Goal: Find specific page/section: Find specific page/section

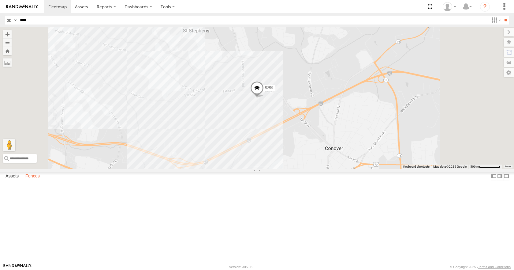
click at [35, 181] on label "Fences" at bounding box center [32, 176] width 21 height 9
click at [32, 181] on label "Fences" at bounding box center [32, 176] width 21 height 9
click at [34, 181] on label "Fences" at bounding box center [32, 176] width 21 height 9
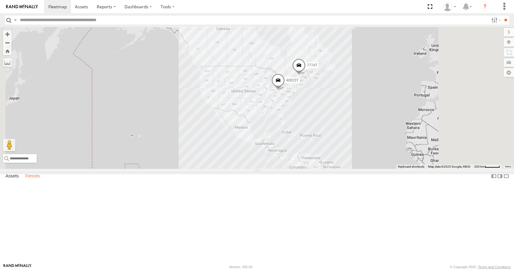
click at [34, 181] on label "Fences" at bounding box center [32, 176] width 21 height 9
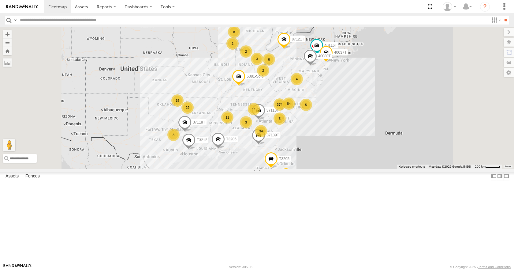
scroll to position [367, 0]
click at [0, 0] on div "IFH" at bounding box center [0, 0] width 0 height 0
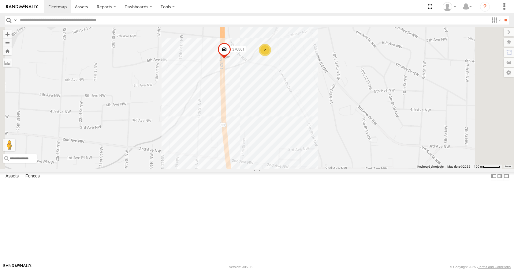
click at [271, 56] on div "2" at bounding box center [265, 50] width 12 height 12
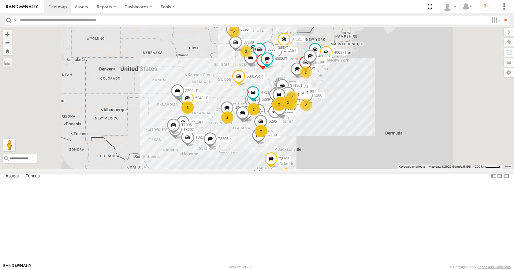
scroll to position [337, 0]
